Goal: Task Accomplishment & Management: Manage account settings

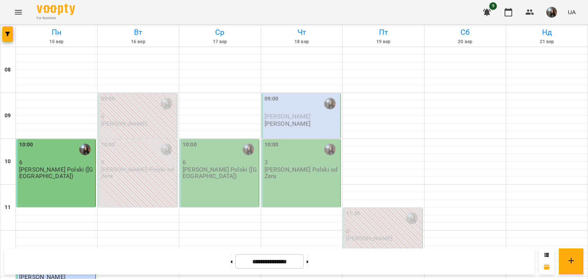
scroll to position [77, 0]
click at [201, 139] on div "10:00 6 J. Polski ([GEOGRAPHIC_DATA])" at bounding box center [219, 173] width 80 height 68
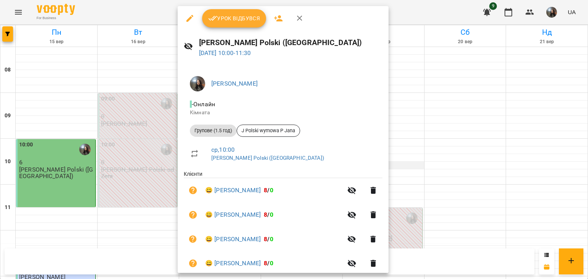
drag, startPoint x: 396, startPoint y: 86, endPoint x: 368, endPoint y: 92, distance: 29.0
click at [396, 86] on div at bounding box center [294, 139] width 588 height 279
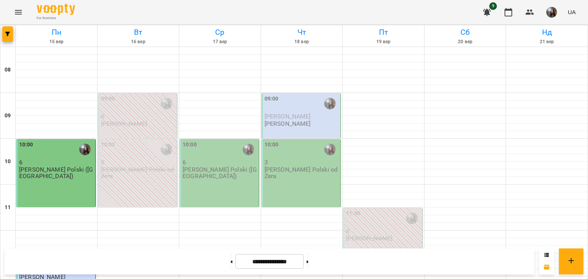
click at [220, 139] on div "10:00 6 J. Polski ([GEOGRAPHIC_DATA])" at bounding box center [219, 173] width 80 height 68
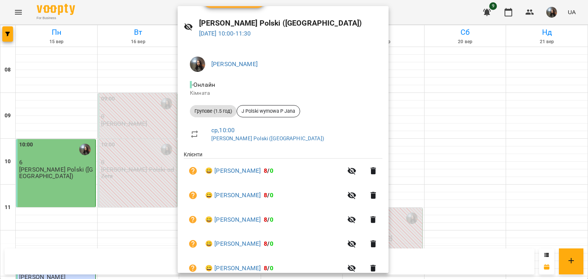
scroll to position [78, 0]
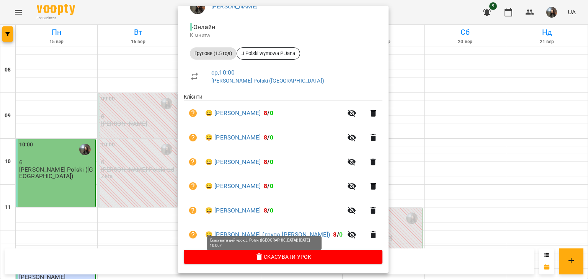
click at [247, 254] on span "Скасувати Урок" at bounding box center [283, 256] width 186 height 9
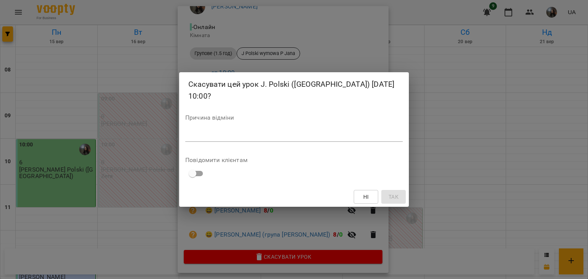
click at [196, 195] on div "Ні Так" at bounding box center [294, 197] width 230 height 20
click at [202, 132] on textarea at bounding box center [293, 135] width 217 height 7
type textarea "**********"
click at [388, 192] on span "Так" at bounding box center [393, 196] width 10 height 9
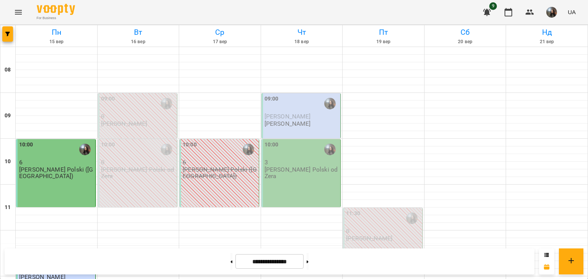
scroll to position [344, 0]
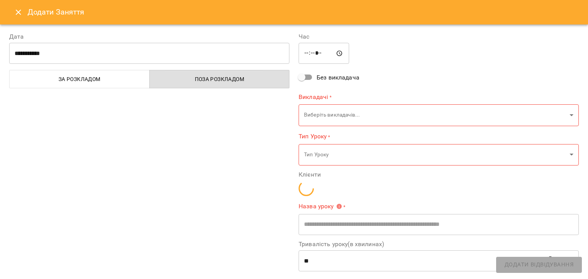
type input "**********"
